Goal: Use online tool/utility

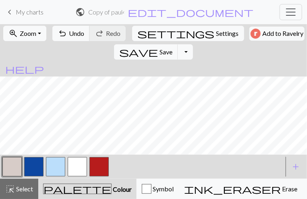
scroll to position [182, 872]
click at [71, 166] on button "button" at bounding box center [77, 166] width 19 height 19
click at [21, 166] on button "button" at bounding box center [11, 166] width 19 height 19
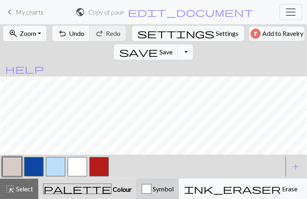
click at [151, 190] on span "Symbol" at bounding box center [162, 189] width 22 height 8
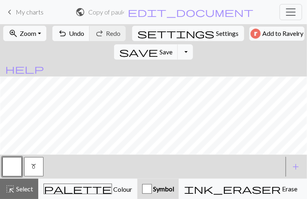
click at [29, 163] on button "m" at bounding box center [33, 166] width 19 height 19
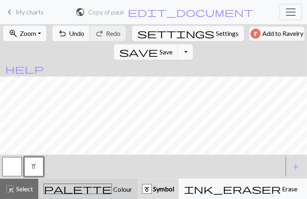
click at [61, 181] on button "palette Colour Colour" at bounding box center [87, 189] width 99 height 20
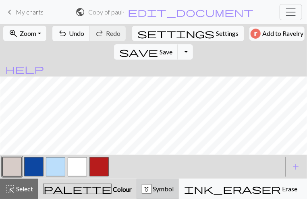
click at [142, 184] on div "m" at bounding box center [147, 189] width 10 height 10
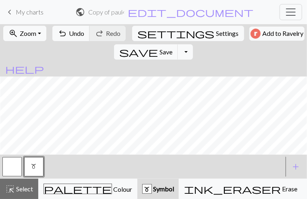
click at [13, 167] on button "button" at bounding box center [11, 166] width 19 height 19
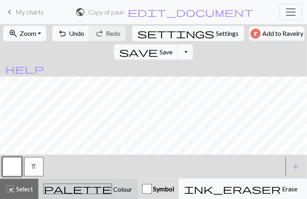
click at [58, 190] on span "palette" at bounding box center [78, 188] width 68 height 11
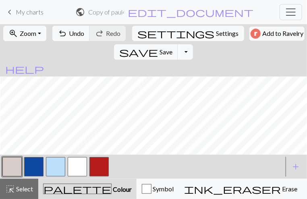
scroll to position [261, 1888]
click at [35, 164] on button "button" at bounding box center [33, 166] width 19 height 19
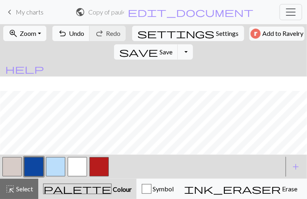
scroll to position [179, 1885]
click at [60, 164] on button "button" at bounding box center [55, 166] width 19 height 19
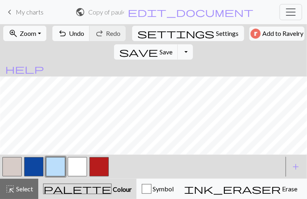
scroll to position [132, 1885]
click at [14, 164] on button "button" at bounding box center [11, 166] width 19 height 19
click at [32, 164] on button "button" at bounding box center [33, 166] width 19 height 19
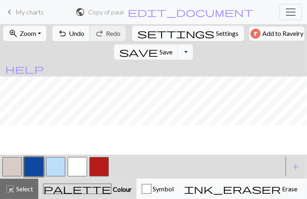
scroll to position [198, 1885]
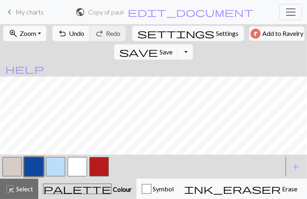
click at [16, 168] on button "button" at bounding box center [11, 166] width 19 height 19
